Goal: Information Seeking & Learning: Learn about a topic

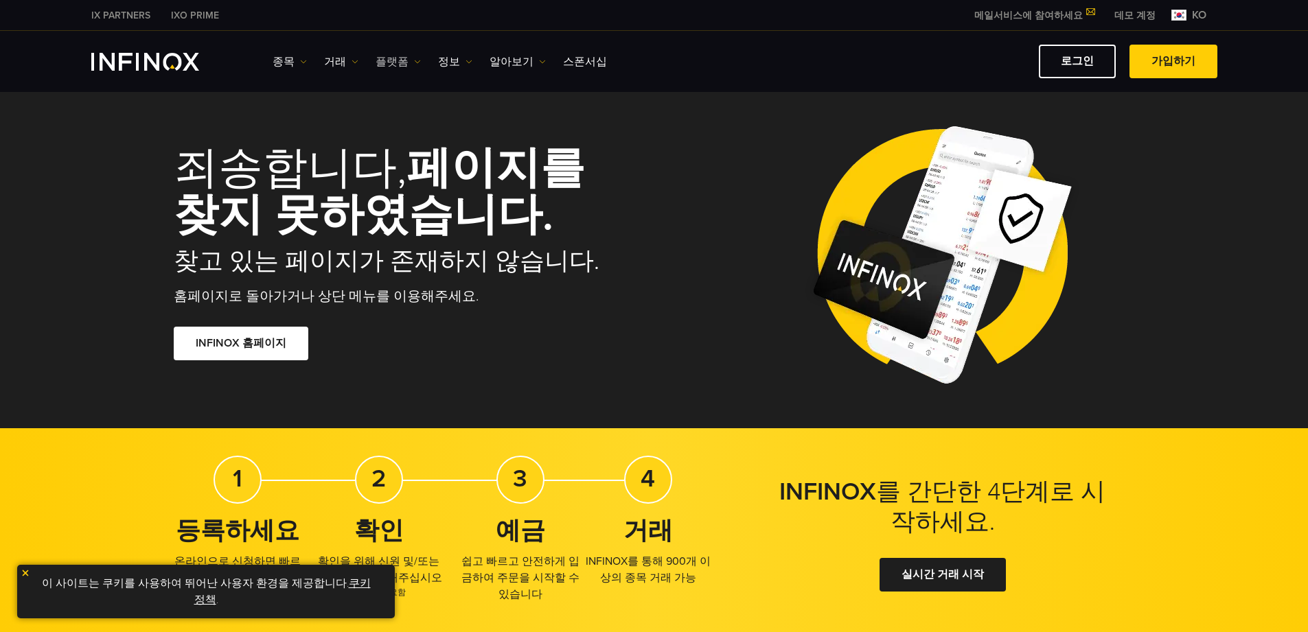
click at [406, 58] on link "플랫폼" at bounding box center [398, 62] width 45 height 16
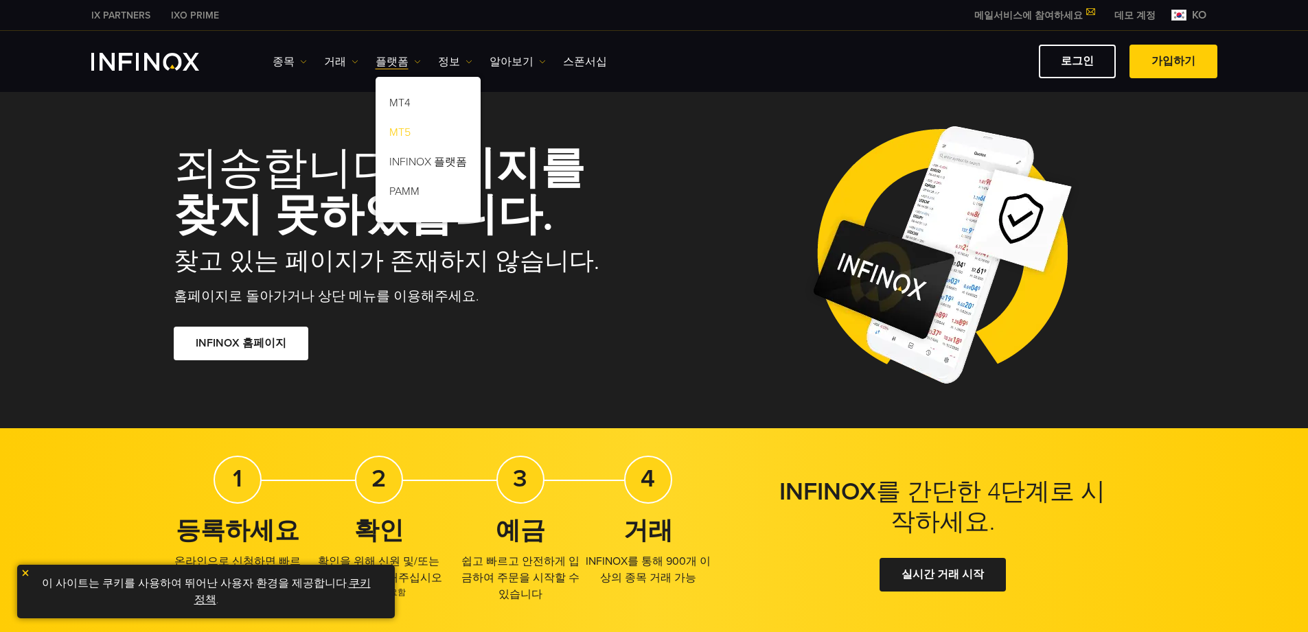
click at [409, 132] on link "MT5" at bounding box center [428, 135] width 105 height 30
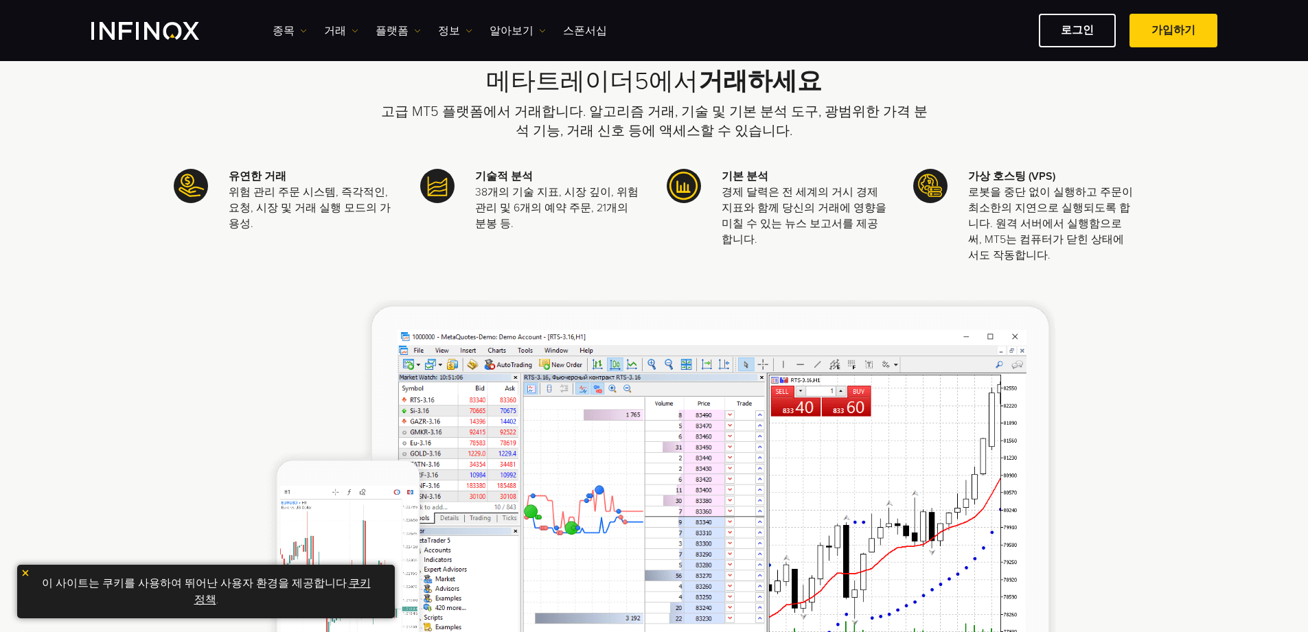
scroll to position [435, 0]
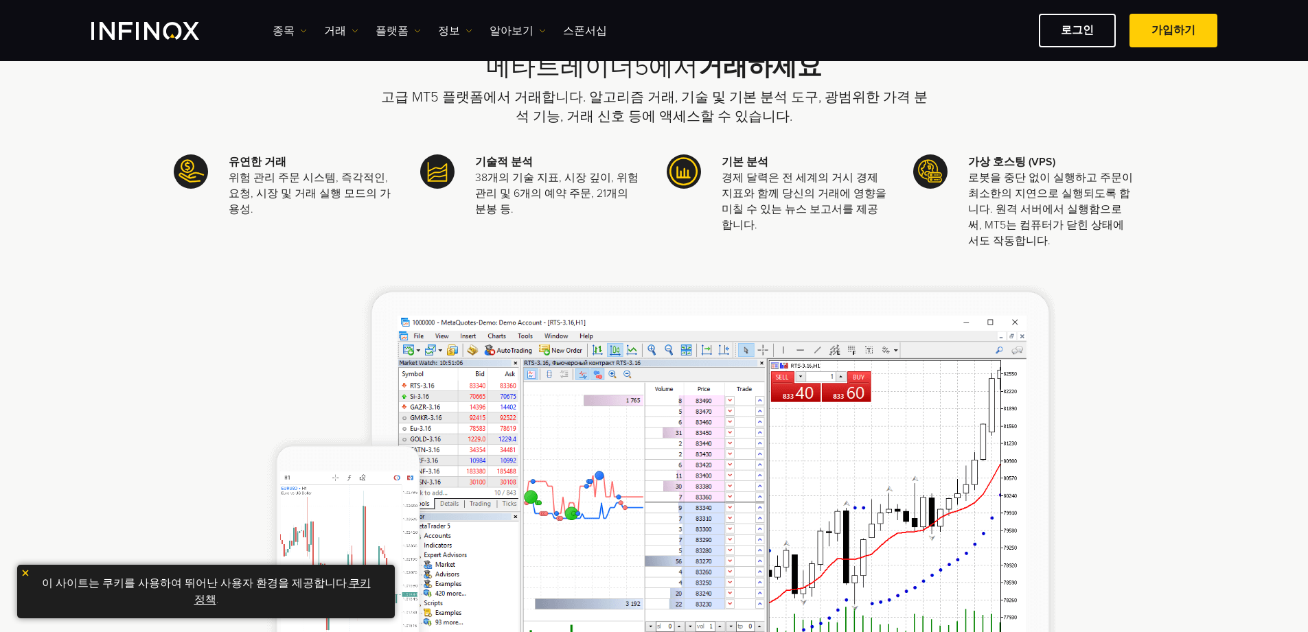
click at [23, 573] on img at bounding box center [26, 574] width 10 height 10
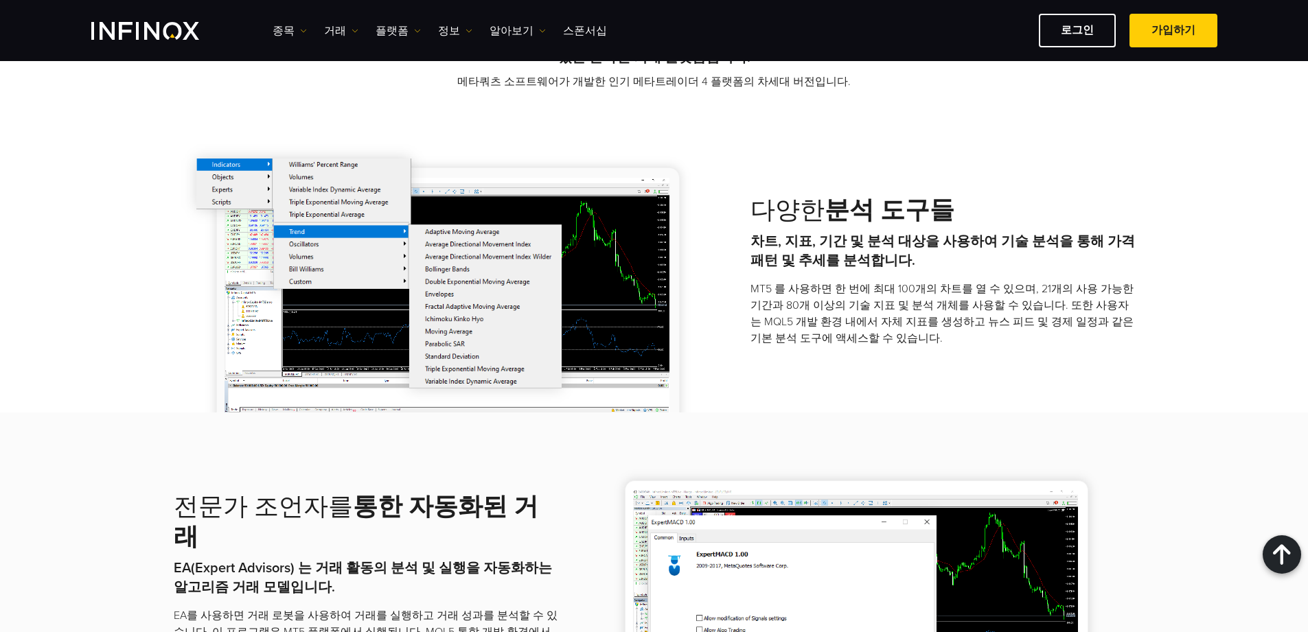
scroll to position [1145, 0]
